Goal: Task Accomplishment & Management: Manage account settings

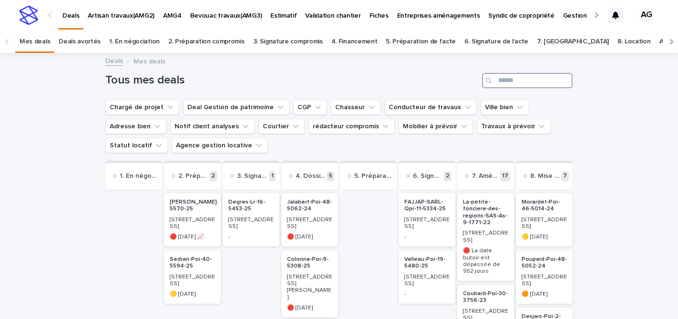
click at [506, 84] on input "Search" at bounding box center [527, 80] width 91 height 15
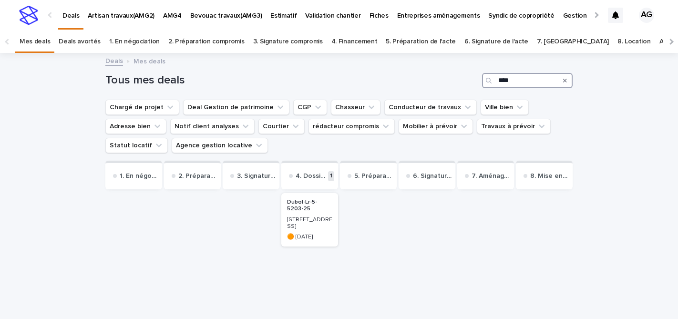
type input "****"
click at [315, 215] on h2 "Dubol-Lr-5-5203-25" at bounding box center [309, 206] width 51 height 20
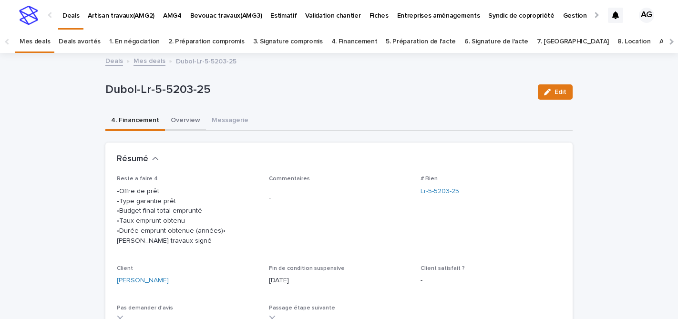
click at [184, 118] on button "Overview" at bounding box center [185, 121] width 41 height 20
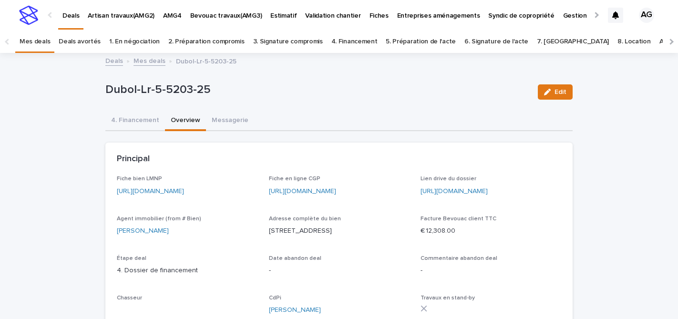
click at [184, 188] on link "https://app.bevouac.com/fiche/rec82r7HsWX79aOBv" at bounding box center [150, 191] width 67 height 7
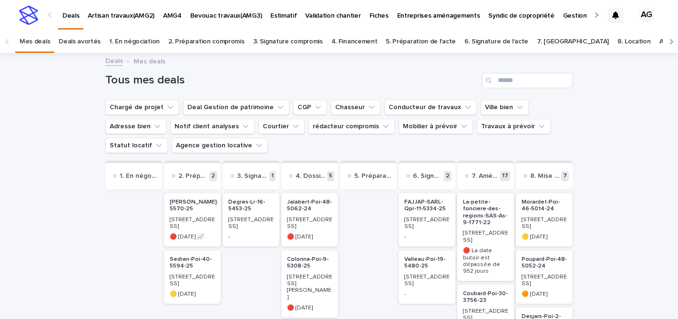
click at [124, 18] on p "Artisan travaux(AMG2)" at bounding box center [121, 10] width 67 height 20
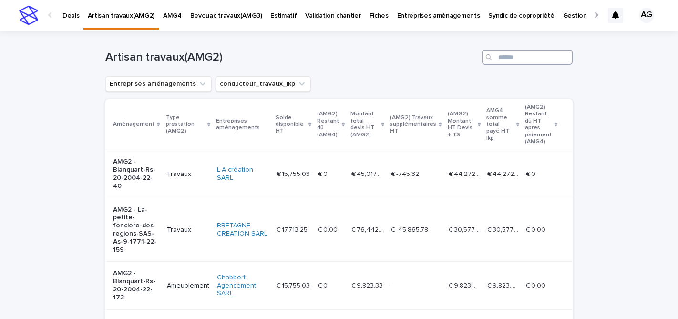
click at [506, 59] on input "Search" at bounding box center [527, 57] width 91 height 15
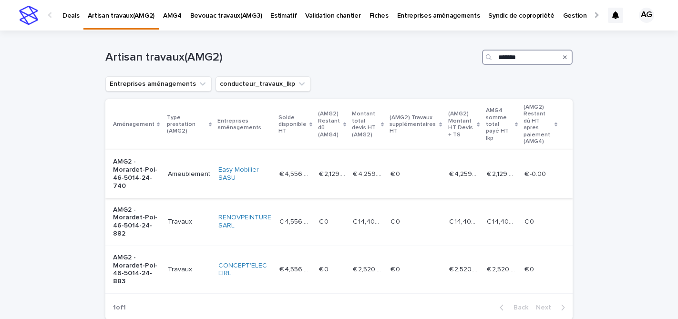
type input "*******"
click at [138, 164] on p "AMG2 - Morardet-Poi-46-5014-24-740" at bounding box center [136, 174] width 47 height 32
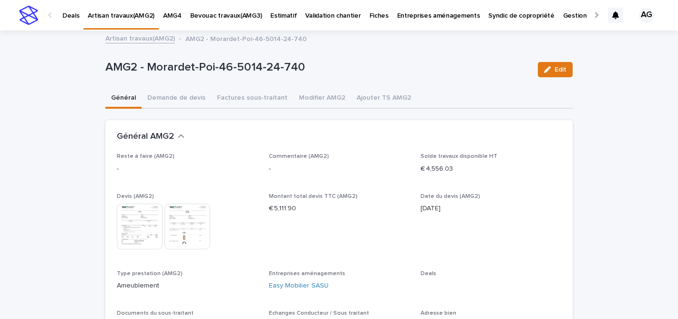
scroll to position [734, 0]
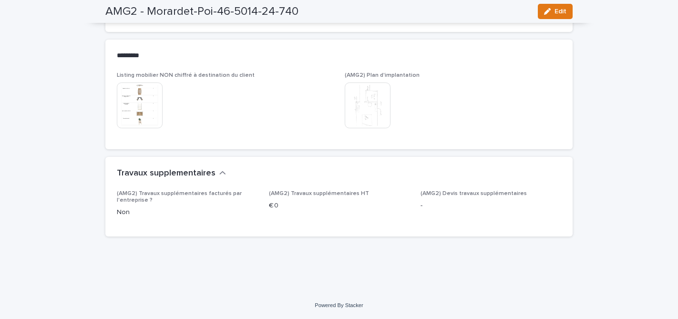
click at [136, 102] on img at bounding box center [140, 106] width 46 height 46
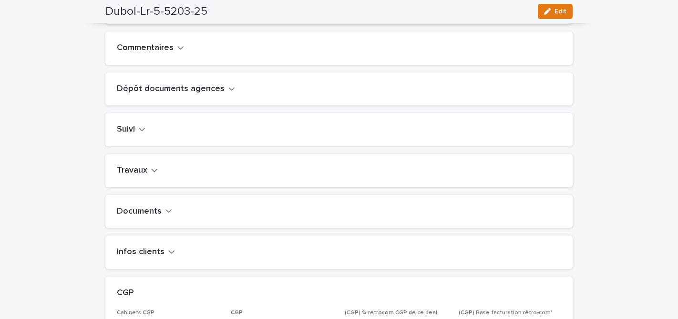
scroll to position [341, 0]
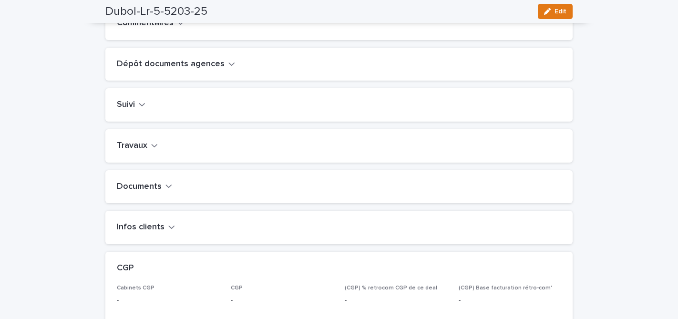
click at [139, 151] on h2 "Travaux" at bounding box center [132, 146] width 31 height 10
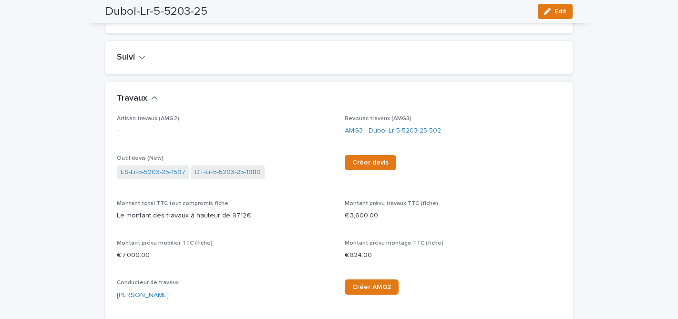
scroll to position [401, 0]
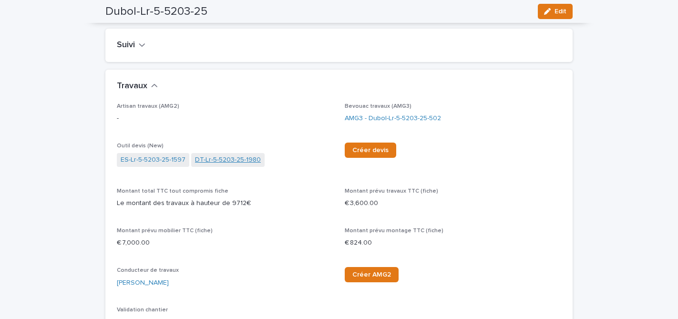
click at [234, 165] on link "DT-Lr-5-5203-25-1980" at bounding box center [228, 160] width 66 height 10
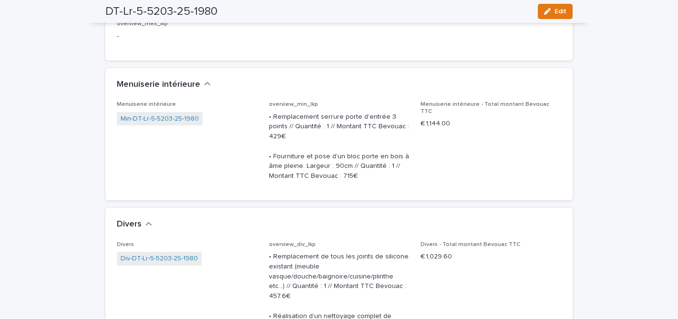
scroll to position [2095, 0]
click at [170, 123] on link "Min-DT-Lr-5-5203-25-1980" at bounding box center [160, 118] width 78 height 10
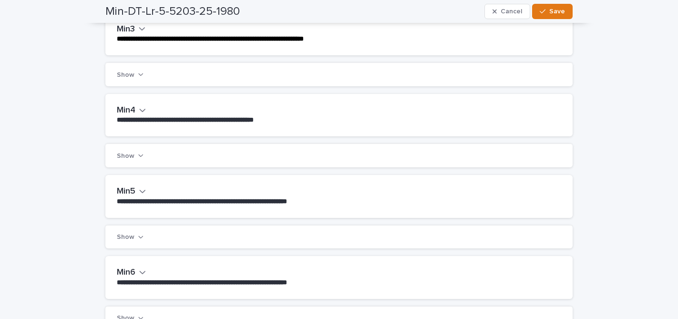
scroll to position [375, 0]
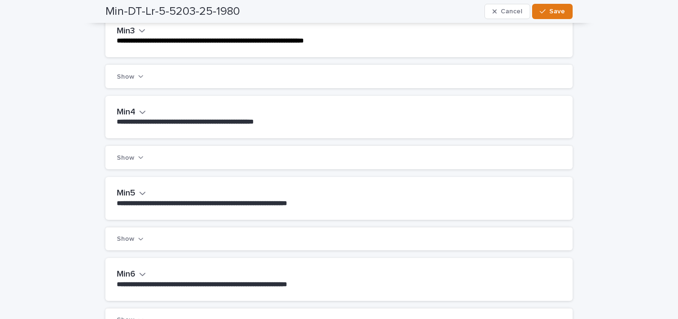
click at [142, 114] on icon "button" at bounding box center [143, 112] width 6 height 3
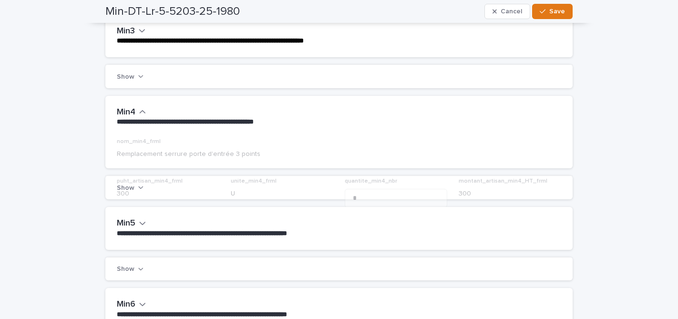
scroll to position [420, 0]
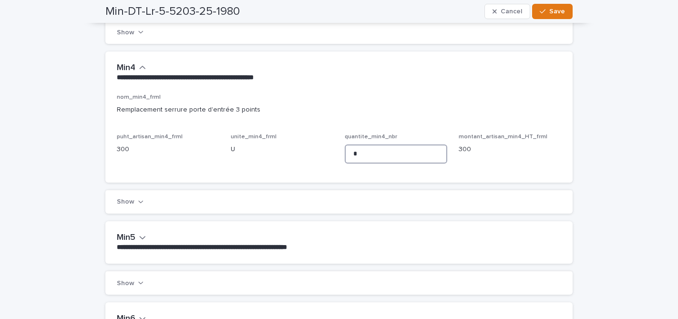
click at [364, 162] on input "*" at bounding box center [396, 153] width 103 height 19
click at [559, 10] on span "Save" at bounding box center [557, 11] width 16 height 7
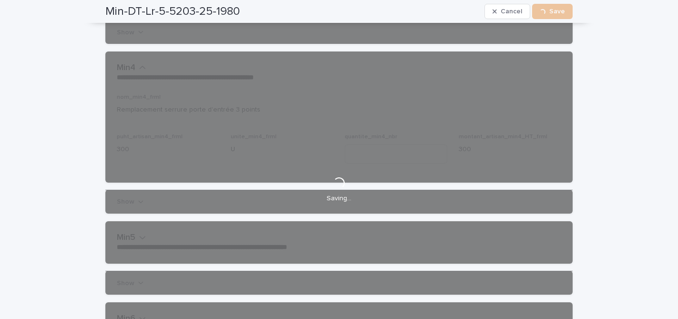
scroll to position [0, 0]
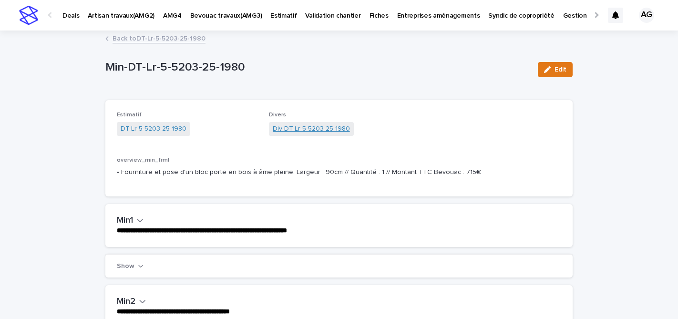
click at [293, 127] on link "Div-DT-Lr-5-5203-25-1980" at bounding box center [311, 129] width 77 height 10
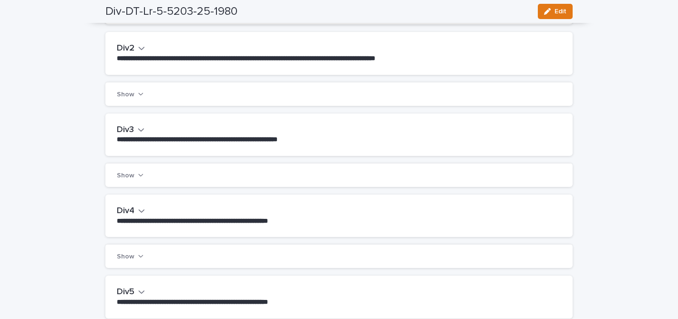
scroll to position [317, 0]
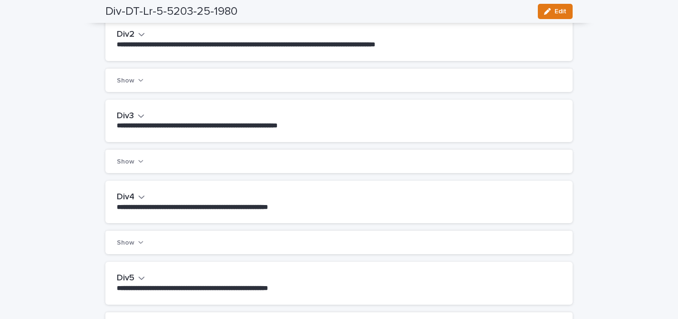
click at [140, 120] on icon "button" at bounding box center [141, 116] width 7 height 9
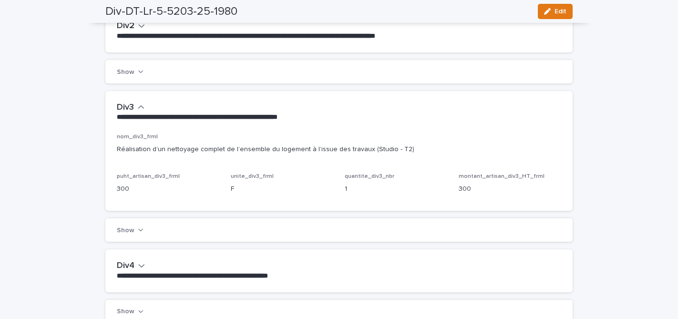
scroll to position [356, 0]
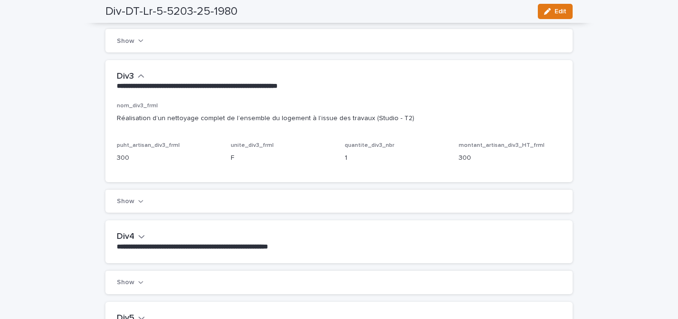
click at [124, 205] on button "Show" at bounding box center [130, 201] width 27 height 7
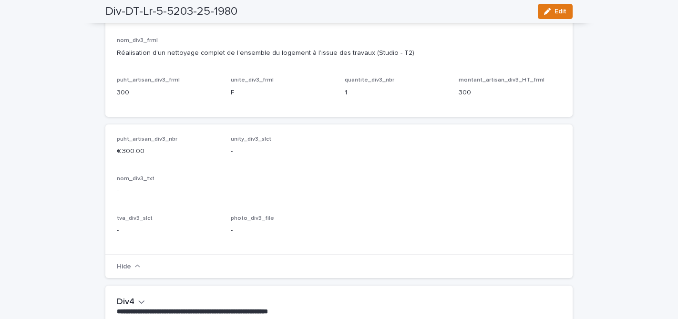
scroll to position [422, 0]
click at [126, 156] on p "€ 300.00" at bounding box center [168, 151] width 103 height 10
click at [556, 7] on button "Edit" at bounding box center [555, 11] width 35 height 15
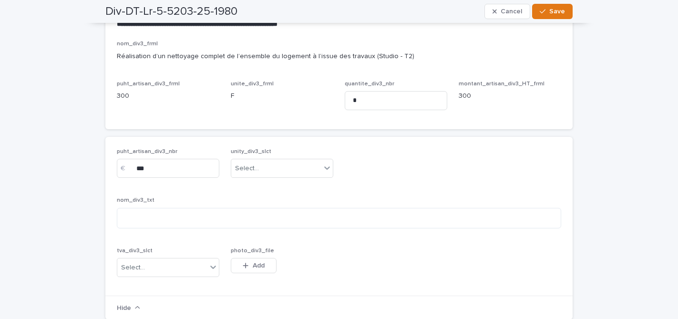
scroll to position [442, 0]
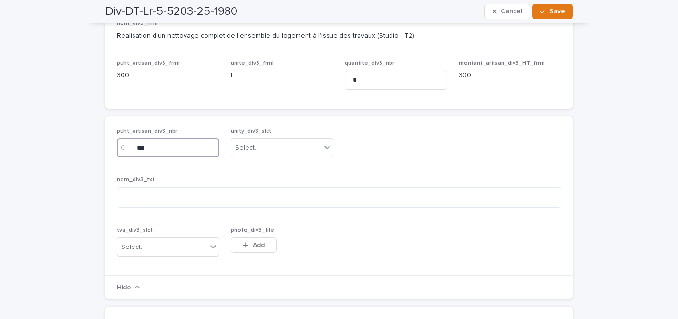
click at [141, 157] on input "***" at bounding box center [168, 147] width 103 height 19
type input "***"
click at [561, 15] on button "Save" at bounding box center [552, 11] width 41 height 15
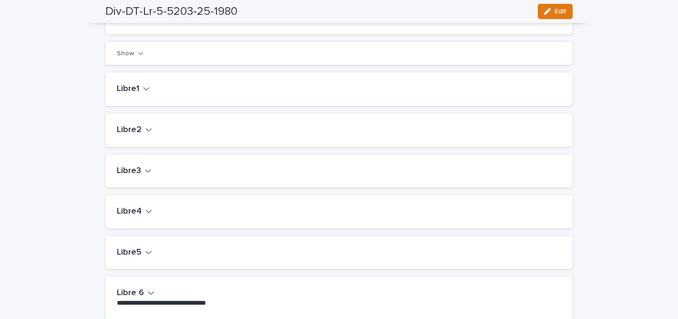
scroll to position [795, 0]
click at [138, 96] on h2 "Libre1" at bounding box center [128, 91] width 22 height 10
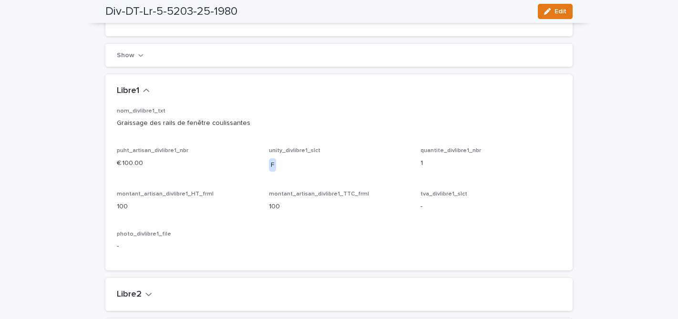
drag, startPoint x: 555, startPoint y: 13, endPoint x: 255, endPoint y: 135, distance: 324.3
click at [555, 13] on span "Edit" at bounding box center [561, 11] width 12 height 7
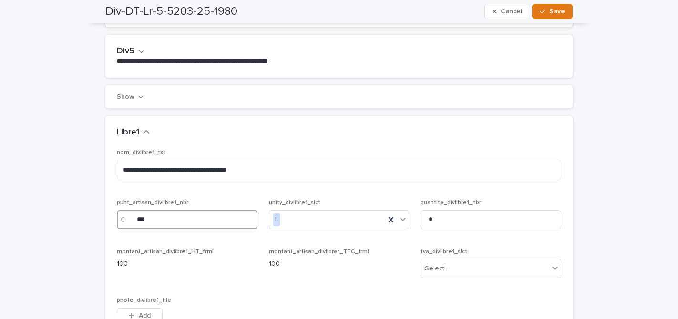
drag, startPoint x: 150, startPoint y: 229, endPoint x: 133, endPoint y: 227, distance: 17.3
click at [133, 227] on div "€ ***" at bounding box center [187, 219] width 141 height 19
click at [162, 229] on input "***" at bounding box center [187, 219] width 141 height 19
drag, startPoint x: 150, startPoint y: 228, endPoint x: 137, endPoint y: 228, distance: 12.4
click at [137, 228] on input "***" at bounding box center [187, 219] width 141 height 19
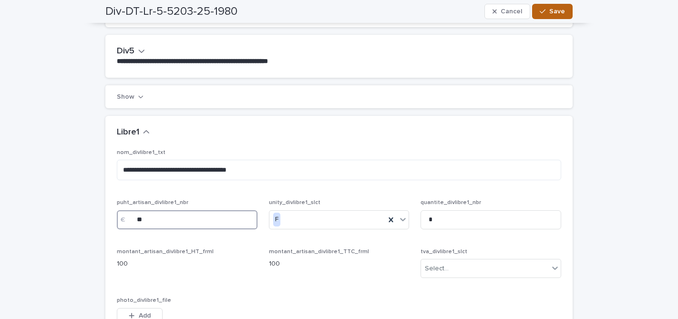
type input "**"
click at [556, 9] on span "Save" at bounding box center [557, 11] width 16 height 7
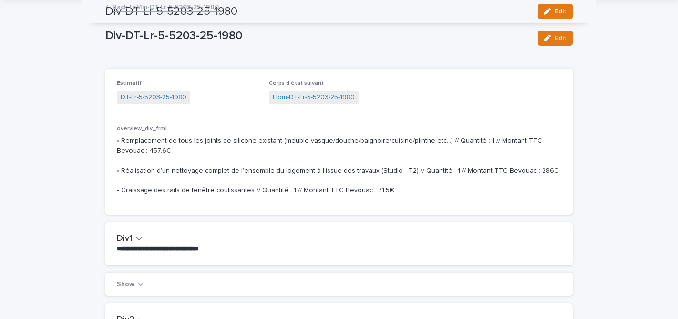
scroll to position [0, 0]
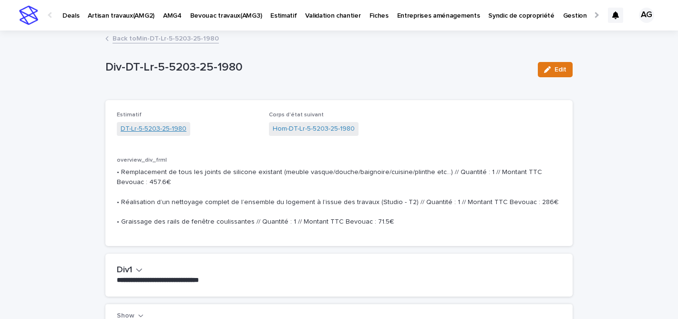
click at [143, 128] on link "DT-Lr-5-5203-25-1980" at bounding box center [154, 129] width 66 height 10
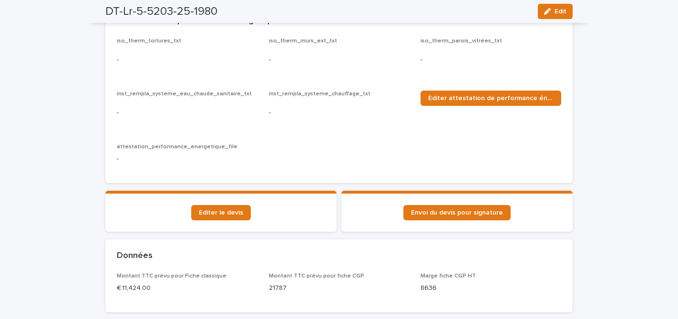
scroll to position [450, 0]
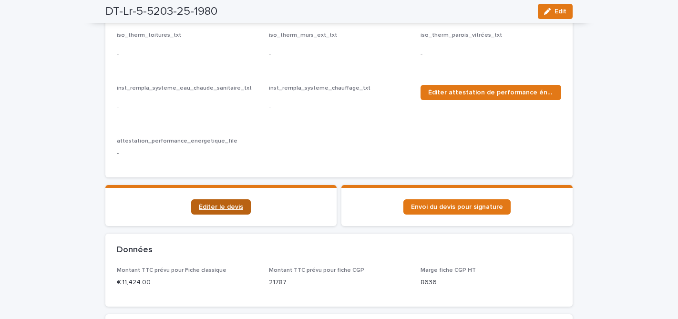
click at [220, 206] on span "Éditer le devis" at bounding box center [221, 207] width 44 height 7
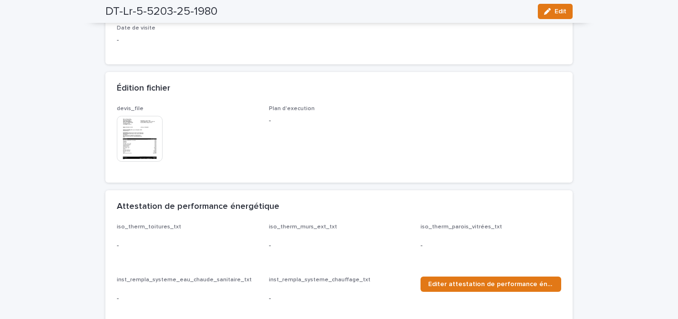
scroll to position [252, 0]
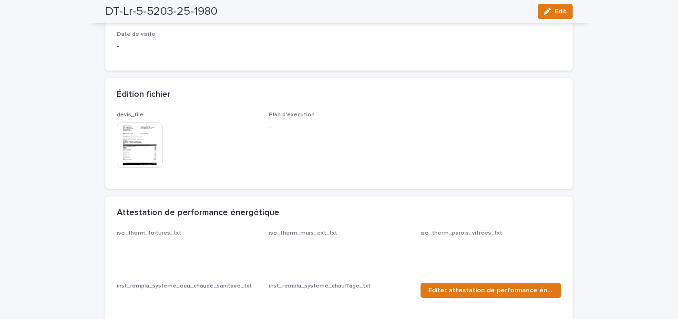
click at [150, 152] on img at bounding box center [140, 145] width 46 height 46
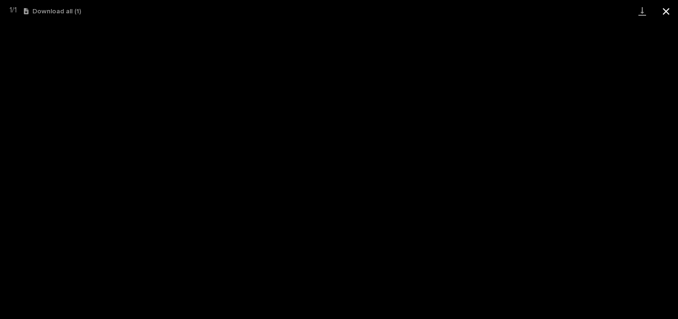
click at [663, 12] on button "Close gallery" at bounding box center [666, 11] width 24 height 22
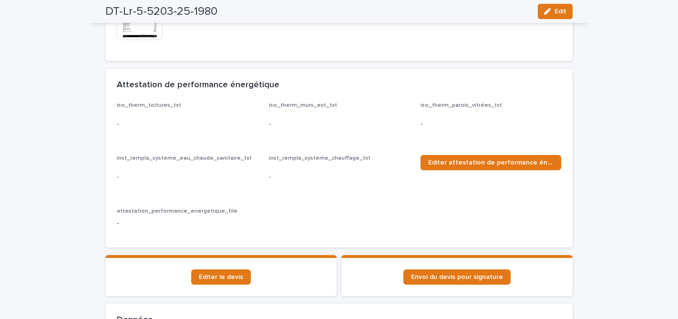
scroll to position [388, 0]
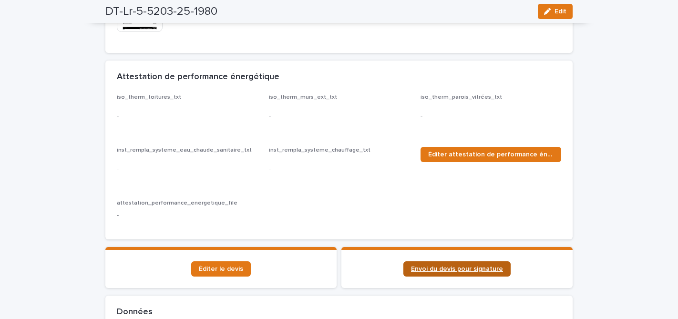
click at [458, 268] on span "Envoi du devis pour signature" at bounding box center [457, 269] width 92 height 7
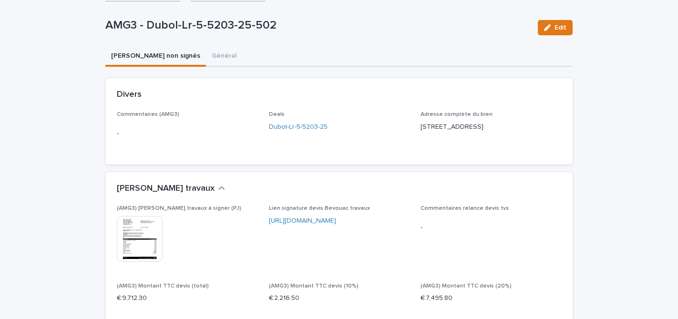
scroll to position [61, 0]
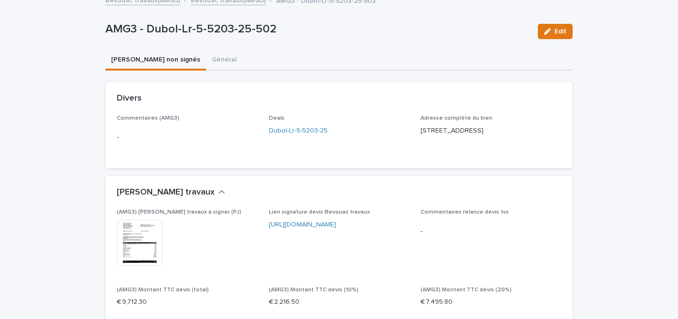
click at [206, 57] on button "Général" at bounding box center [224, 61] width 36 height 20
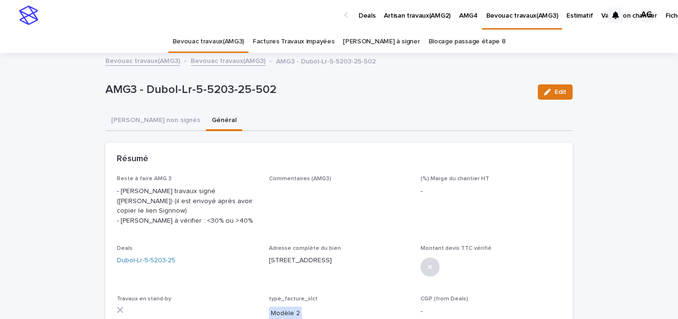
click at [134, 62] on link "Bevouac travaux(AMG3)" at bounding box center [142, 60] width 75 height 11
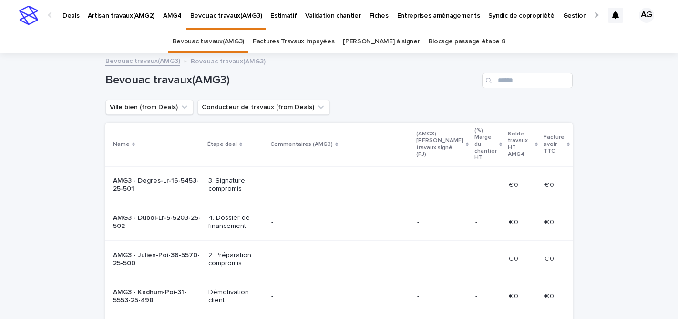
click at [282, 43] on link "Factures Travaux impayées" at bounding box center [294, 42] width 82 height 22
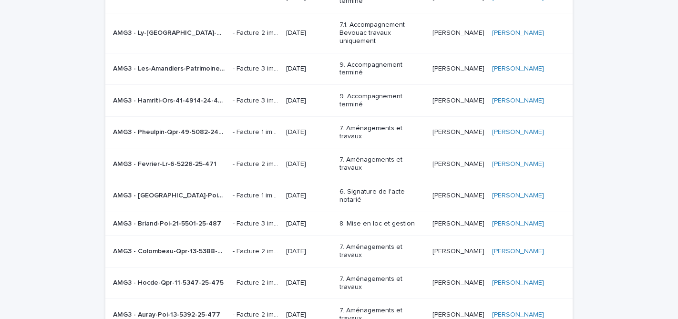
scroll to position [329, 0]
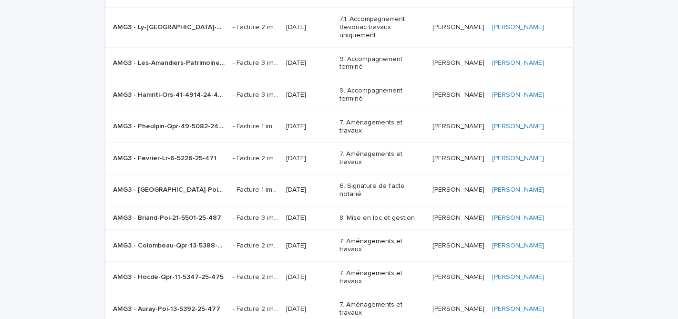
click at [174, 153] on p "AMG3 - Fevrier-Lr-6-5226-25-471" at bounding box center [165, 158] width 105 height 10
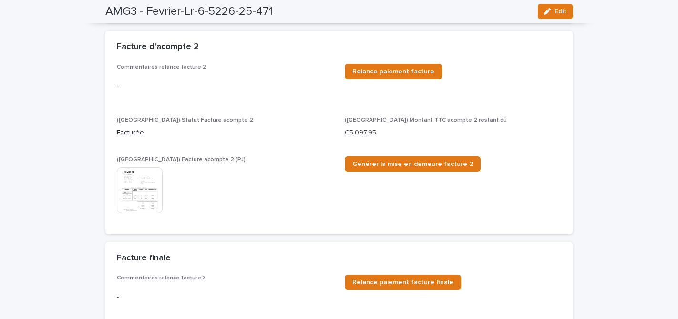
scroll to position [200, 0]
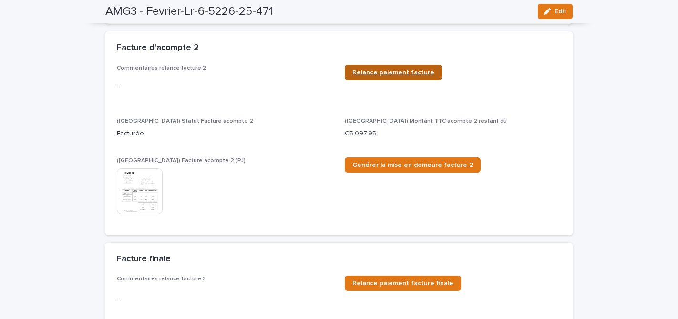
click at [397, 72] on span "Relance paiement facture" at bounding box center [393, 72] width 82 height 7
